Goal: Find specific page/section: Find specific page/section

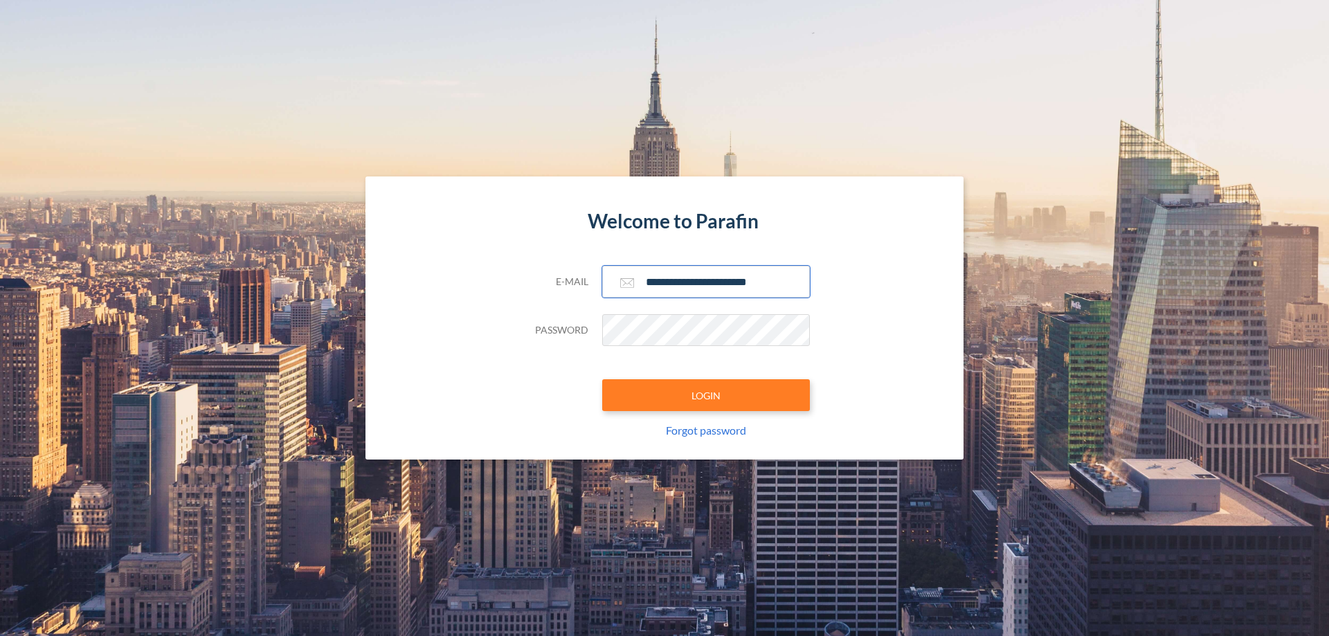
type input "**********"
click at [706, 395] on button "LOGIN" at bounding box center [706, 395] width 208 height 32
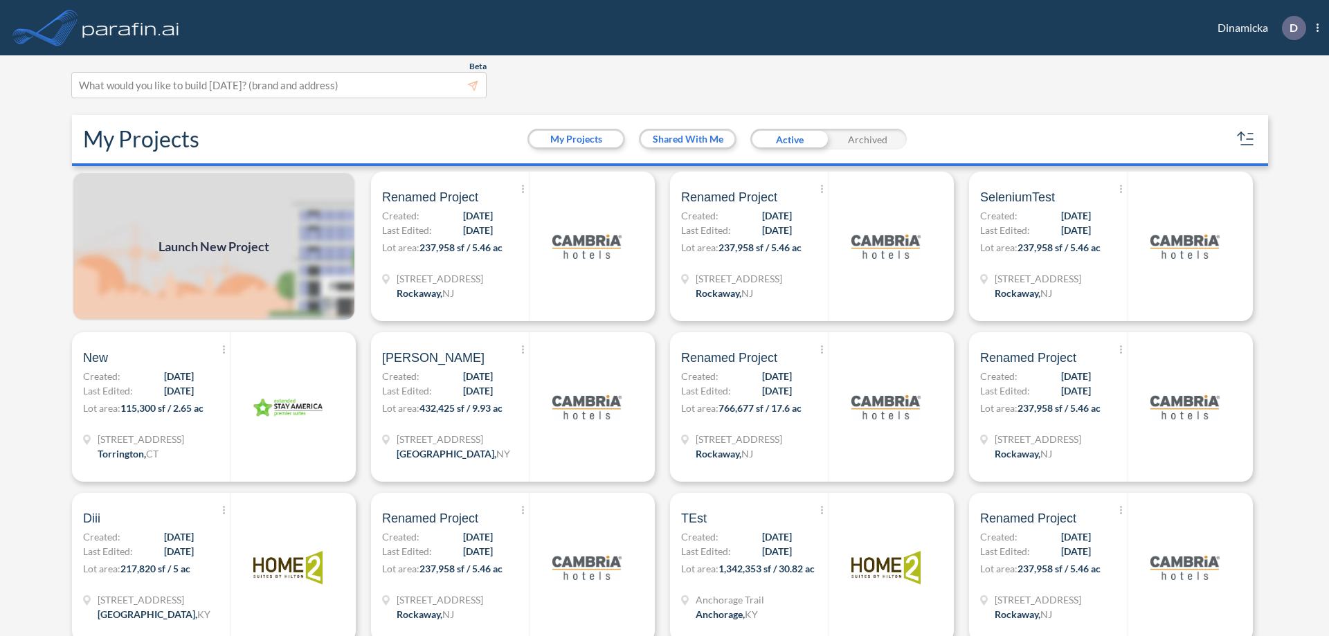
scroll to position [3, 0]
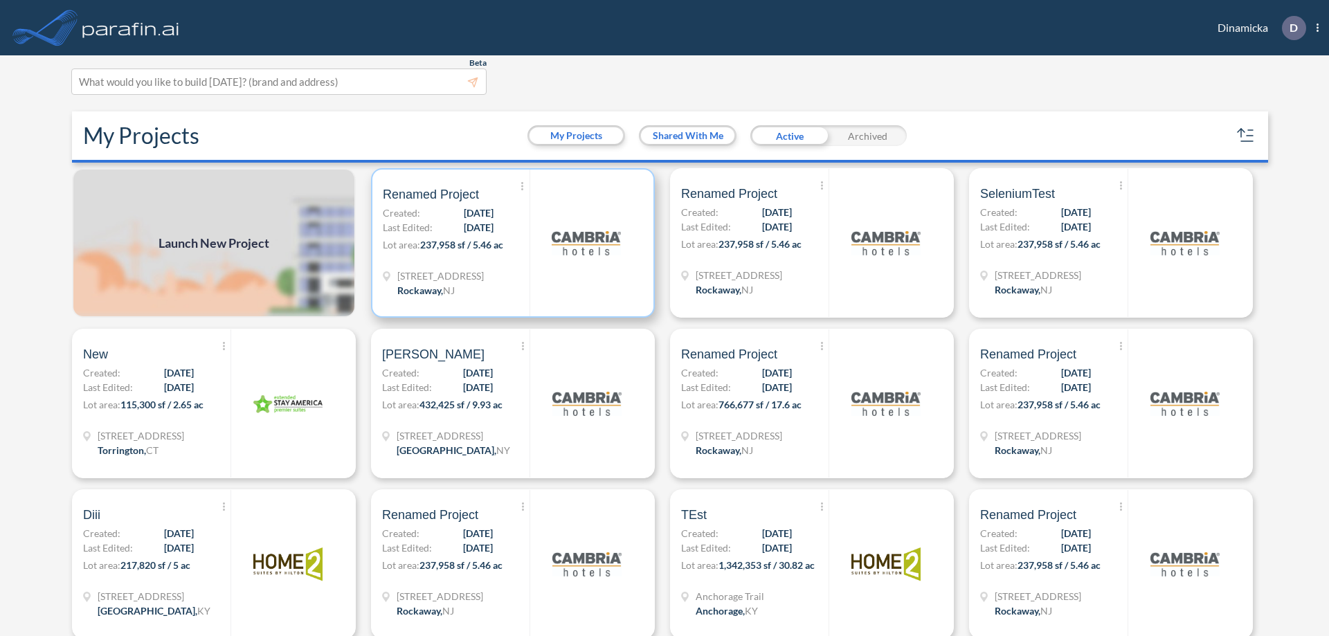
click at [510, 243] on p "Lot area: 237,958 sf / 5.46 ac" at bounding box center [456, 248] width 147 height 20
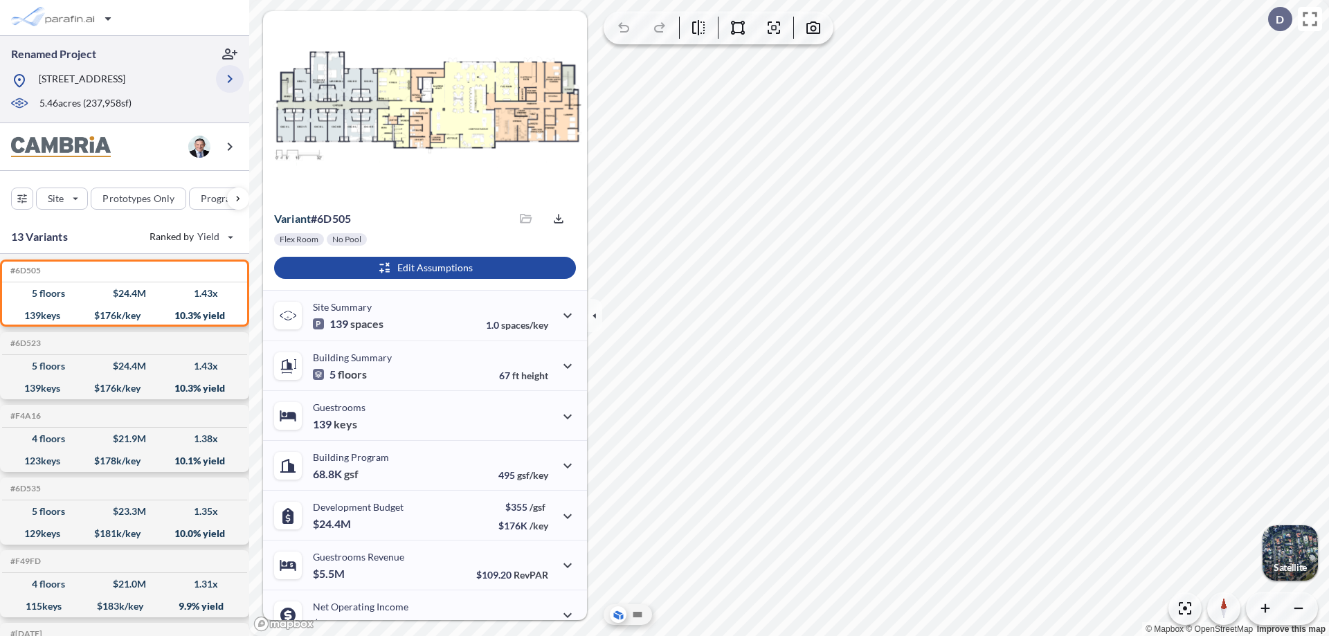
click at [230, 79] on icon "button" at bounding box center [230, 79] width 17 height 17
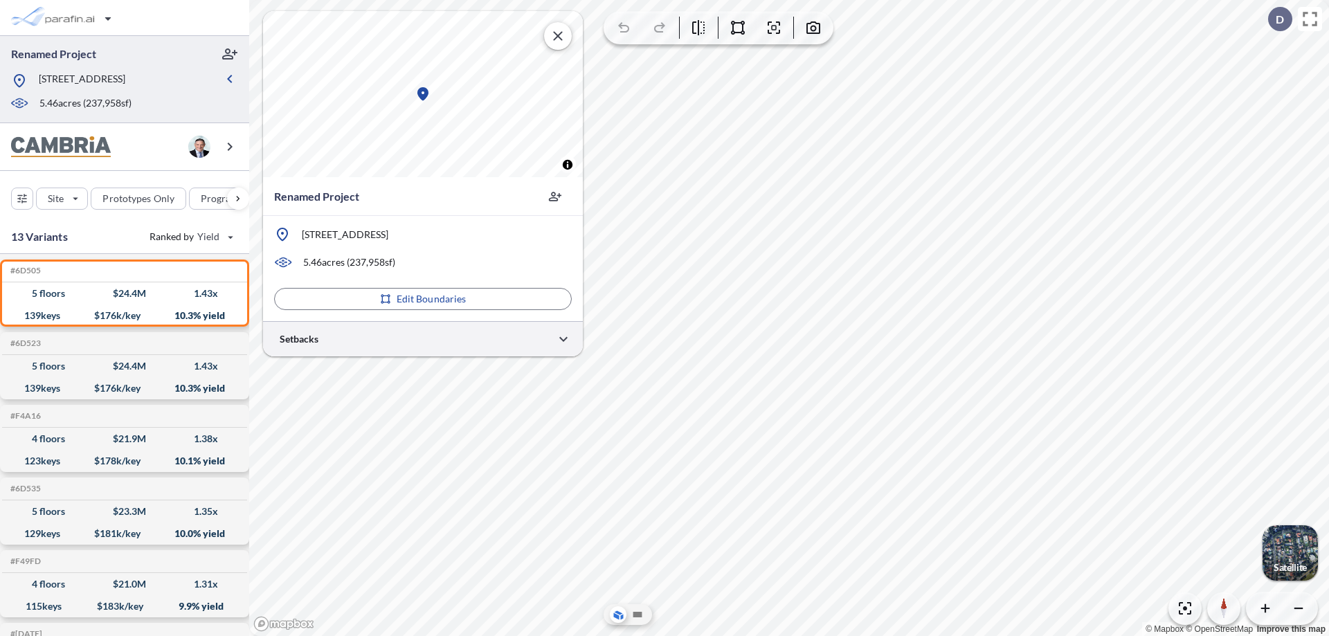
click at [423, 339] on div at bounding box center [423, 338] width 320 height 35
